Goal: Task Accomplishment & Management: Manage account settings

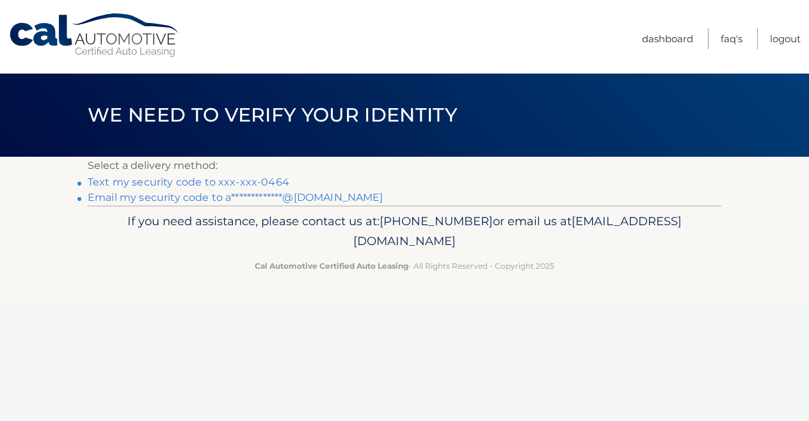
click at [222, 183] on link "Text my security code to xxx-xxx-0464" at bounding box center [189, 182] width 202 height 12
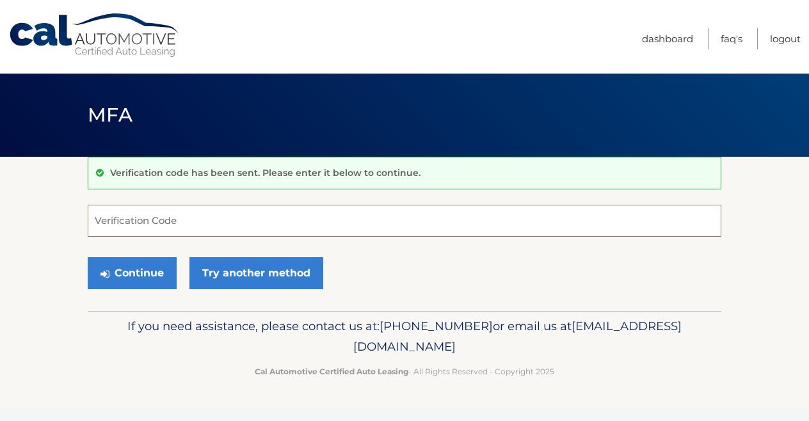
click at [257, 218] on input "Verification Code" at bounding box center [405, 221] width 634 height 32
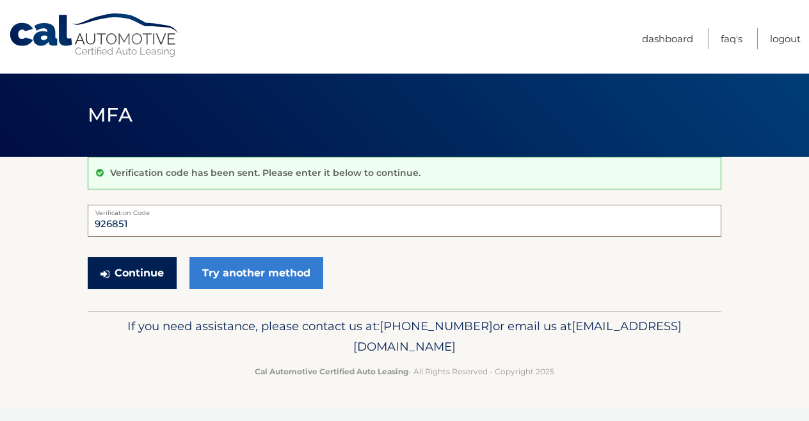
type input "926851"
click at [142, 261] on button "Continue" at bounding box center [132, 273] width 89 height 32
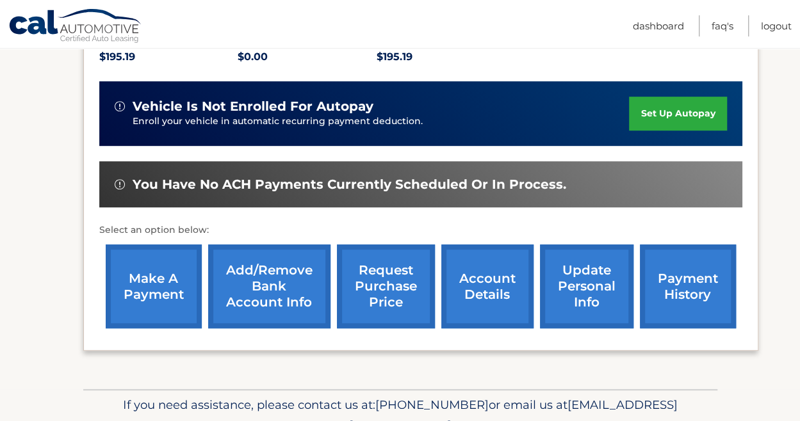
scroll to position [353, 0]
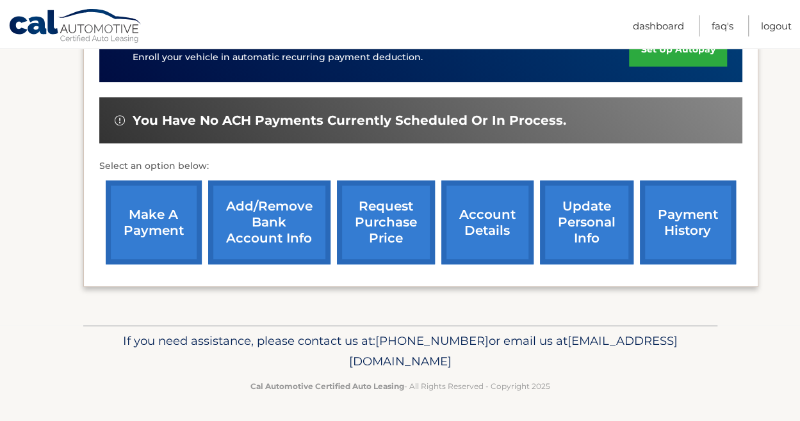
click at [156, 234] on link "make a payment" at bounding box center [154, 223] width 96 height 84
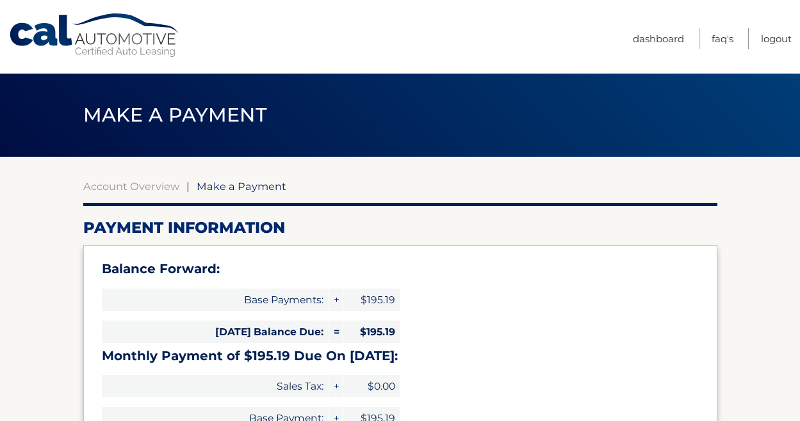
select select "OGUyODMzNjQtZmJiYS00YmExLTk2YzktZmQxYzU3NDdhMzJl"
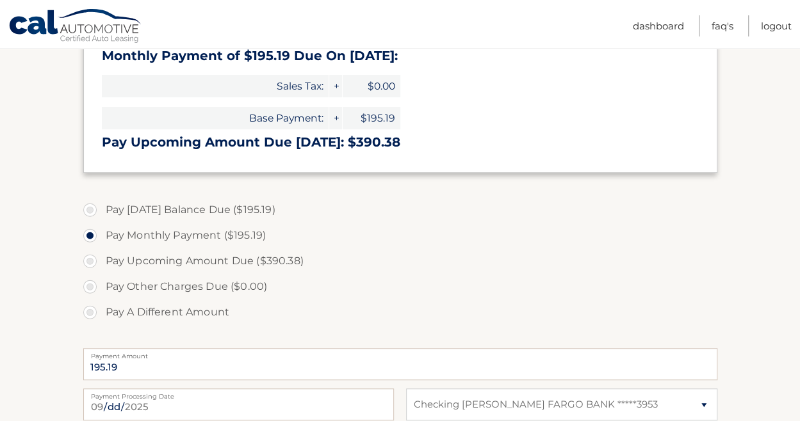
scroll to position [320, 0]
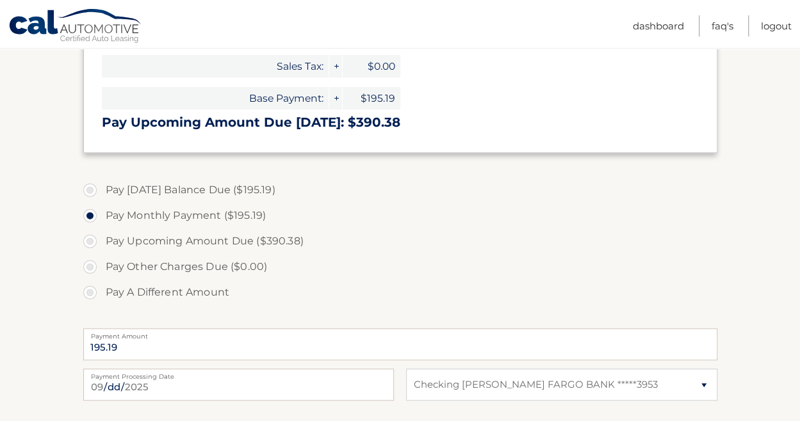
click at [92, 191] on label "Pay Today's Balance Due ($195.19)" at bounding box center [400, 190] width 634 height 26
click at [92, 191] on input "Pay Today's Balance Due ($195.19)" at bounding box center [94, 187] width 13 height 20
radio input "true"
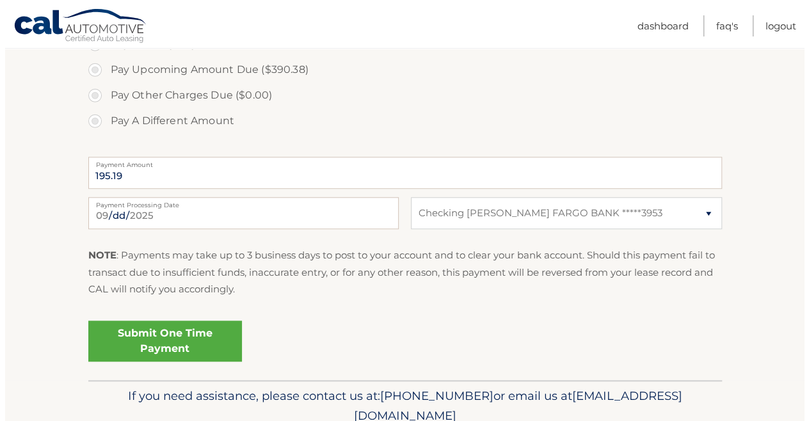
scroll to position [512, 0]
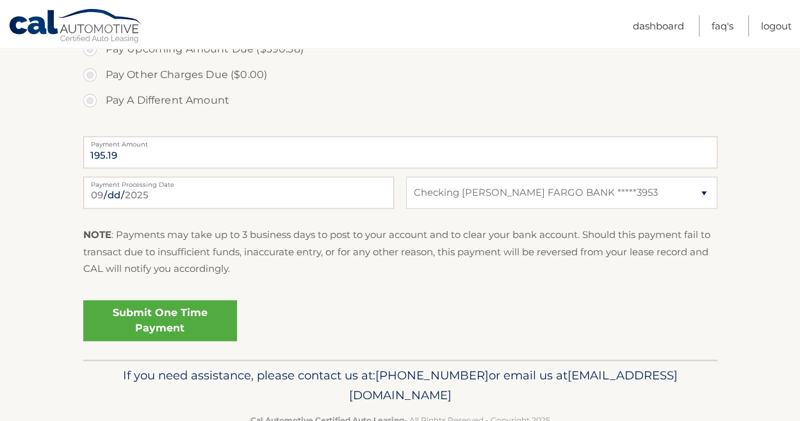
click at [183, 325] on link "Submit One Time Payment" at bounding box center [160, 320] width 154 height 41
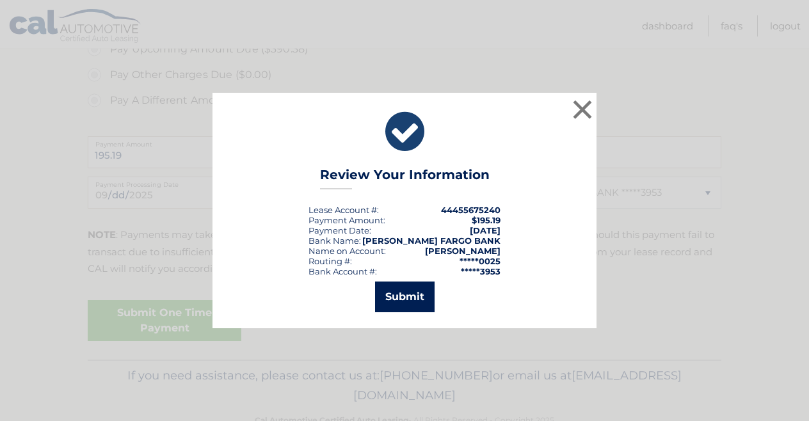
click at [389, 299] on button "Submit" at bounding box center [405, 297] width 60 height 31
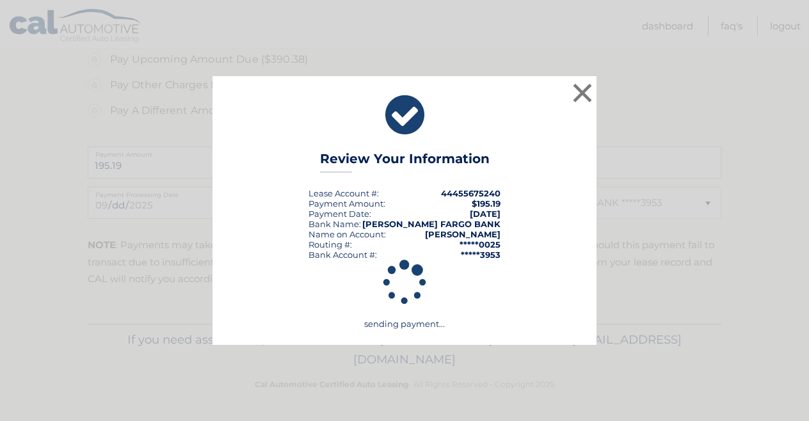
scroll to position [501, 0]
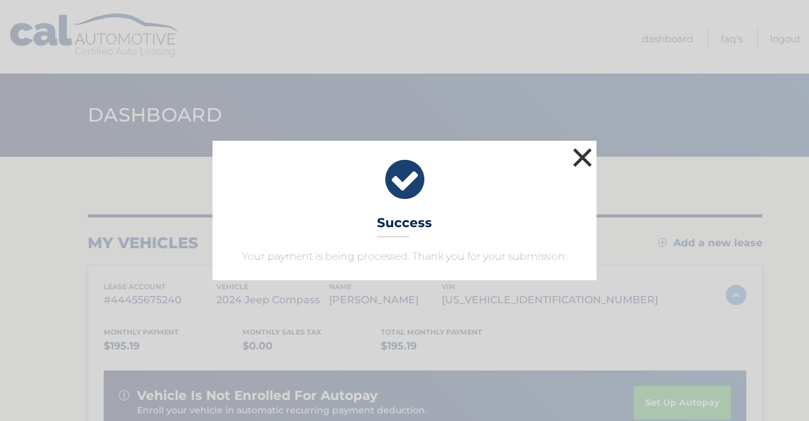
click at [581, 157] on button "×" at bounding box center [583, 158] width 26 height 26
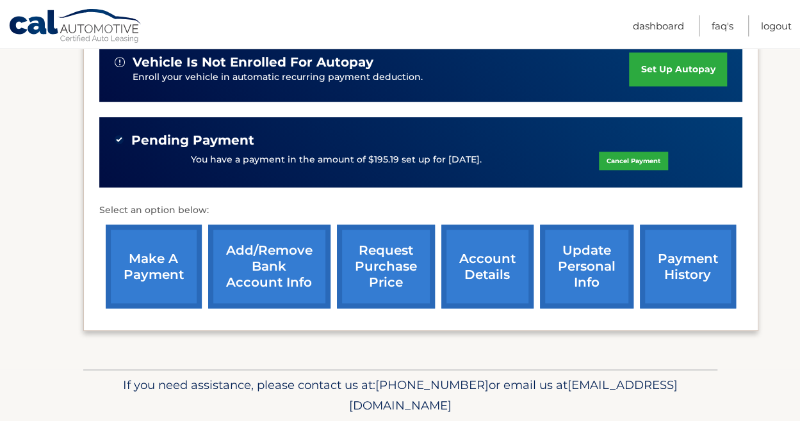
scroll to position [314, 0]
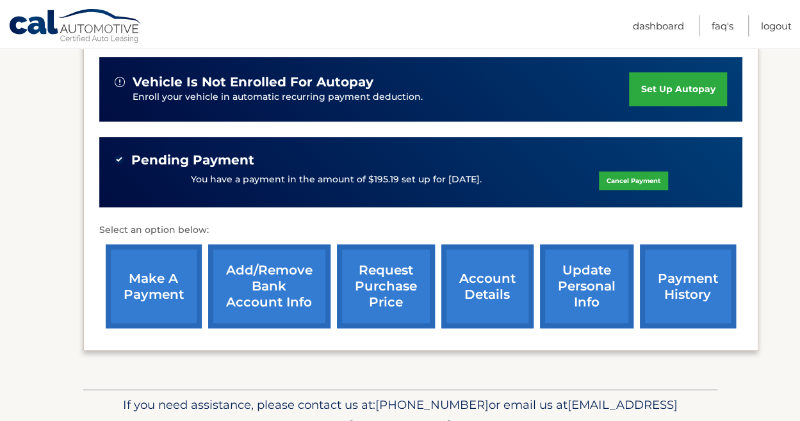
click at [698, 88] on link "set up autopay" at bounding box center [677, 89] width 97 height 34
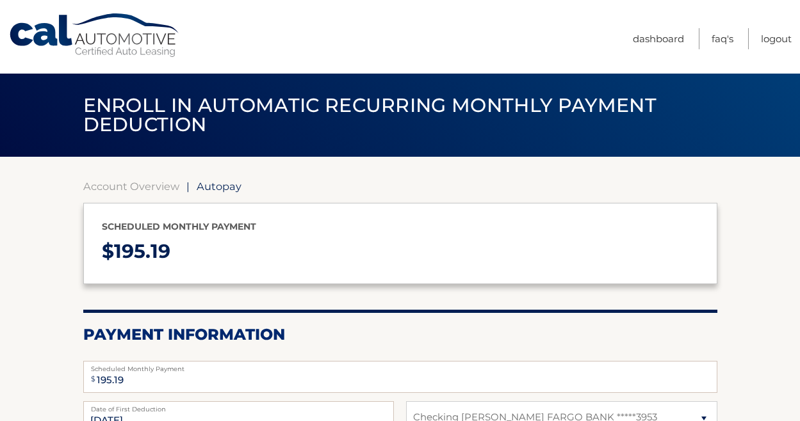
select select "OGUyODMzNjQtZmJiYS00YmExLTk2YzktZmQxYzU3NDdhMzJl"
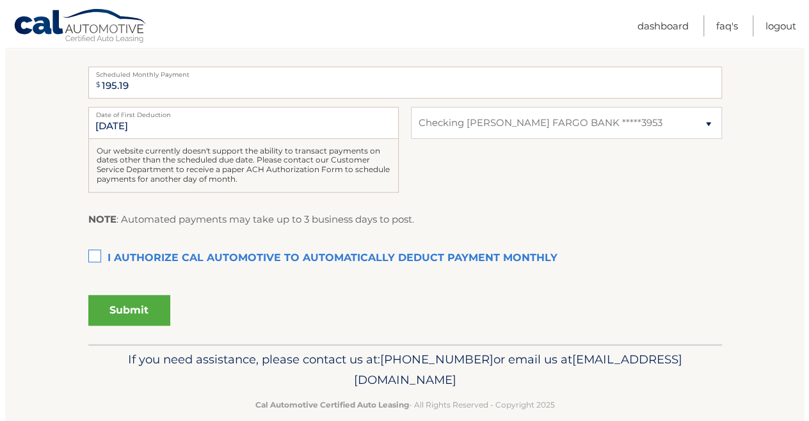
scroll to position [314, 0]
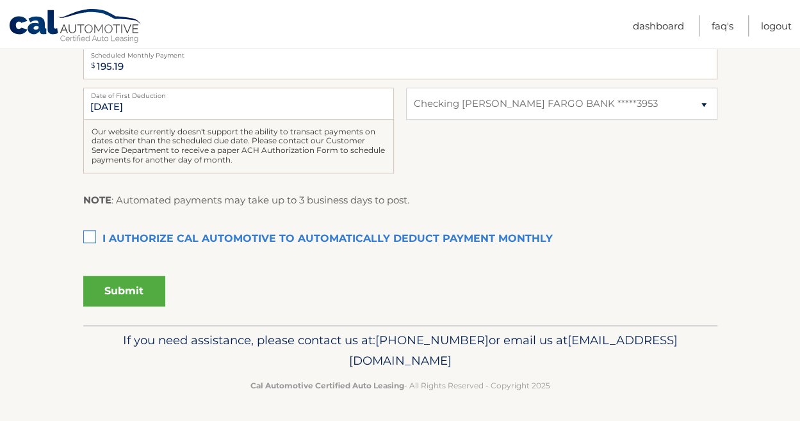
click at [87, 239] on label "I authorize cal automotive to automatically deduct payment monthly This checkbo…" at bounding box center [400, 240] width 634 height 26
click at [0, 0] on input "I authorize cal automotive to automatically deduct payment monthly This checkbo…" at bounding box center [0, 0] width 0 height 0
click at [118, 296] on button "Submit" at bounding box center [124, 291] width 82 height 31
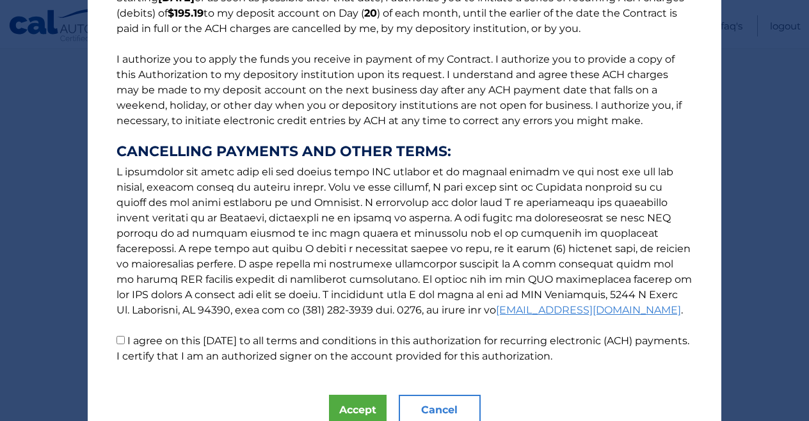
scroll to position [183, 0]
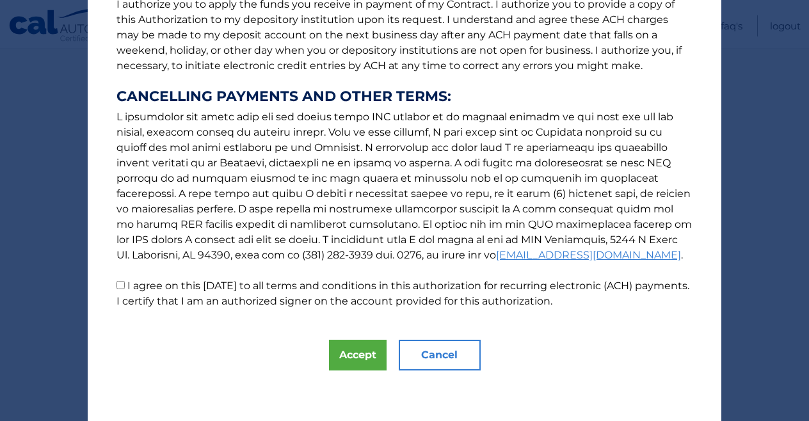
click at [117, 284] on input "I agree on this 09/25/2025 to all terms and conditions in this authorization fo…" at bounding box center [121, 285] width 8 height 8
checkbox input "true"
click at [341, 346] on button "Accept" at bounding box center [358, 355] width 58 height 31
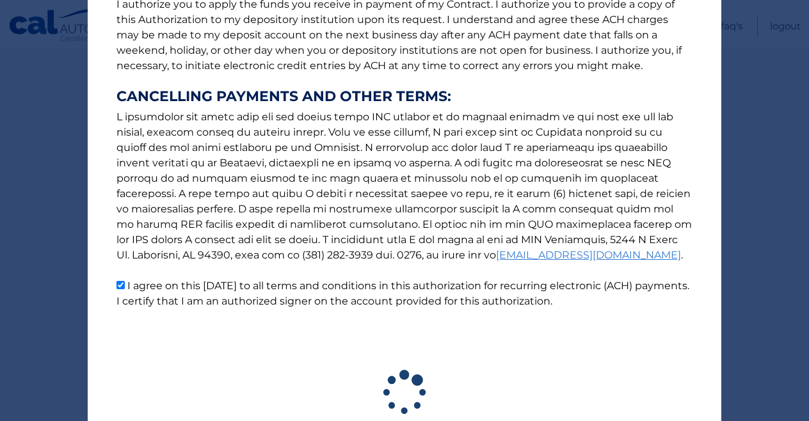
scroll to position [278, 0]
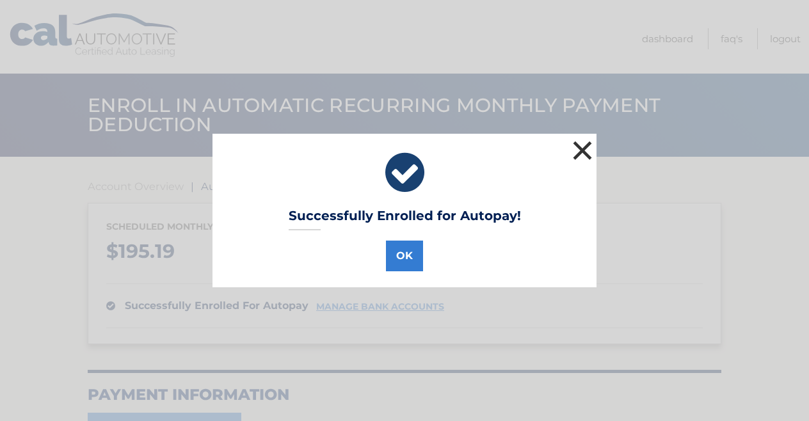
click at [575, 154] on button "×" at bounding box center [583, 151] width 26 height 26
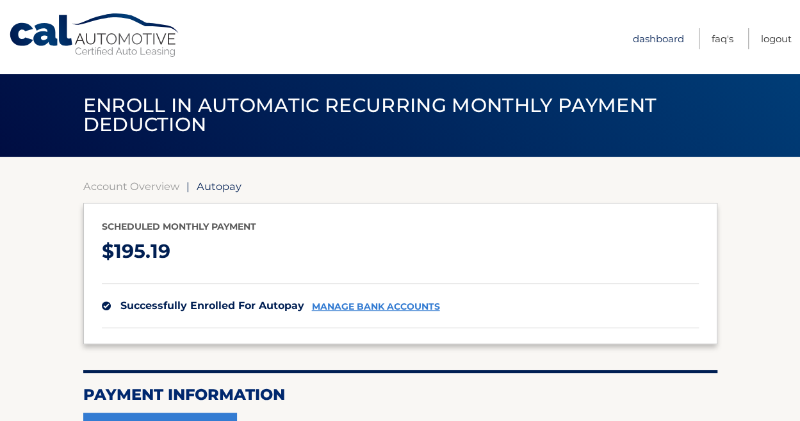
click at [653, 38] on link "Dashboard" at bounding box center [658, 38] width 51 height 21
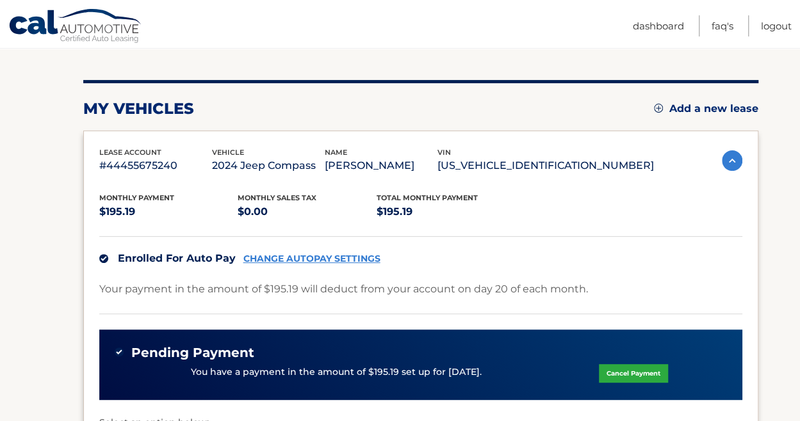
scroll to position [70, 0]
